Goal: Information Seeking & Learning: Check status

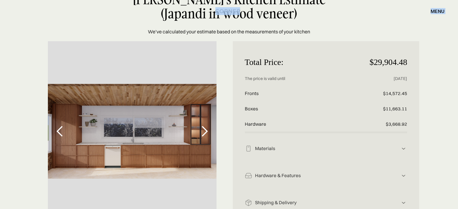
click at [208, 133] on div "next slide" at bounding box center [204, 132] width 12 height 12
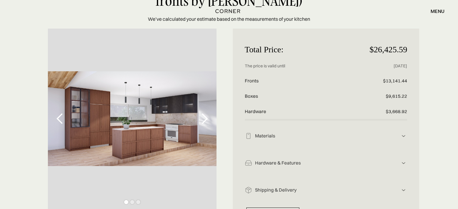
scroll to position [58, 0]
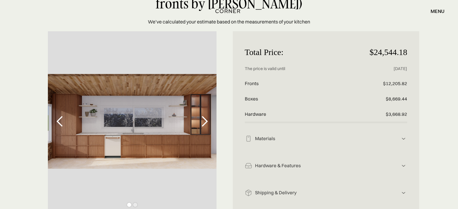
scroll to position [54, 0]
click at [368, 53] on p "$24,544.18" at bounding box center [380, 52] width 54 height 18
click at [206, 122] on div "next slide" at bounding box center [204, 121] width 12 height 12
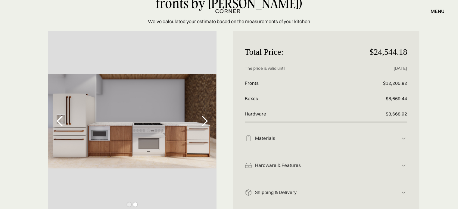
click at [206, 122] on div "next slide" at bounding box center [204, 121] width 12 height 12
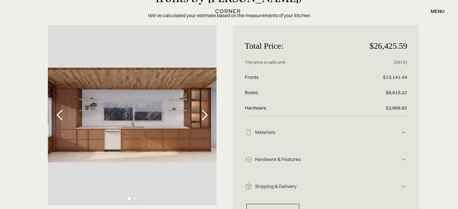
scroll to position [64, 0]
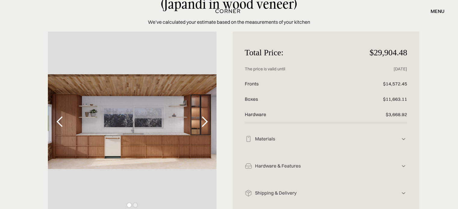
scroll to position [54, 0]
drag, startPoint x: 407, startPoint y: 51, endPoint x: 374, endPoint y: 52, distance: 33.4
click at [374, 52] on p "$29,904.48" at bounding box center [380, 52] width 54 height 18
